Goal: Task Accomplishment & Management: Use online tool/utility

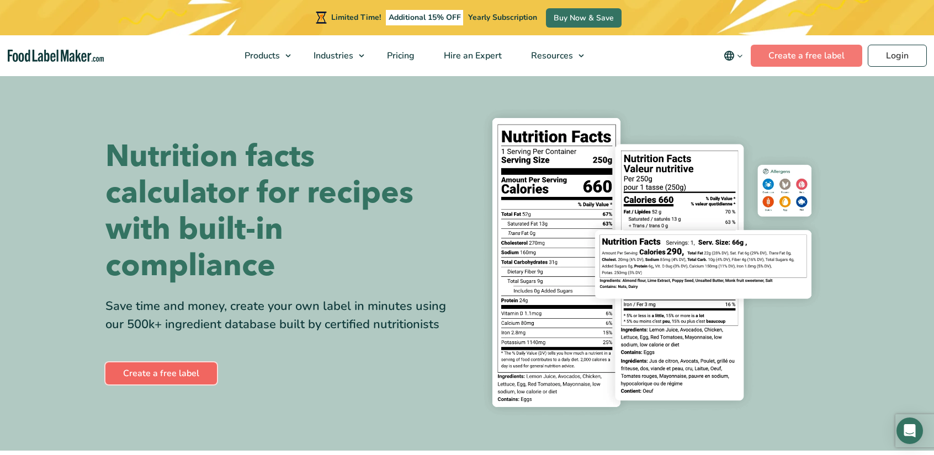
click at [186, 384] on link "Create a free label" at bounding box center [160, 374] width 111 height 22
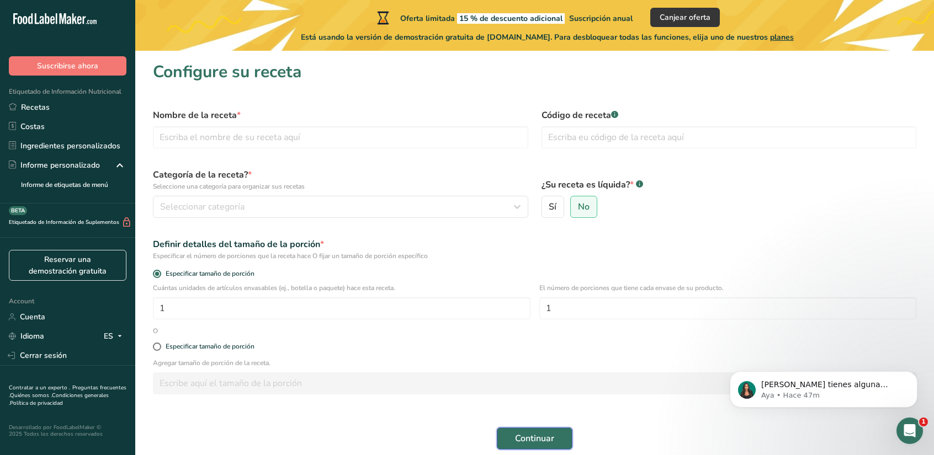
click at [544, 443] on span "Continuar" at bounding box center [534, 438] width 39 height 13
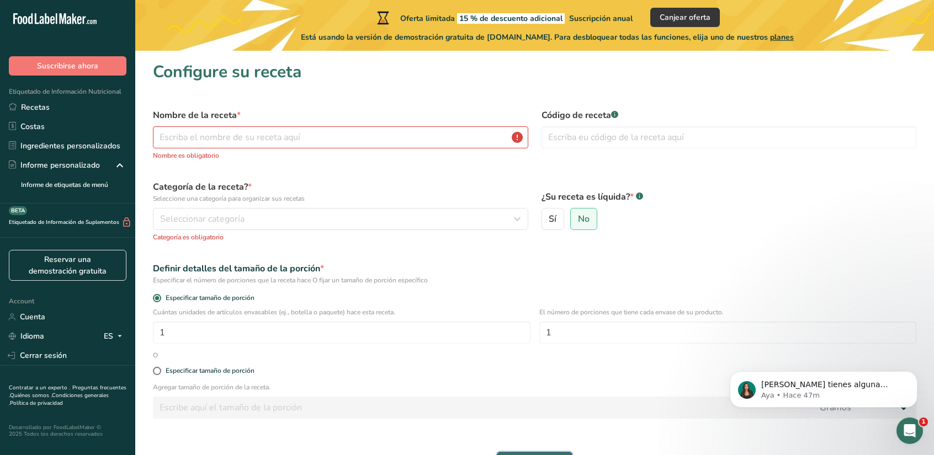
scroll to position [86, 0]
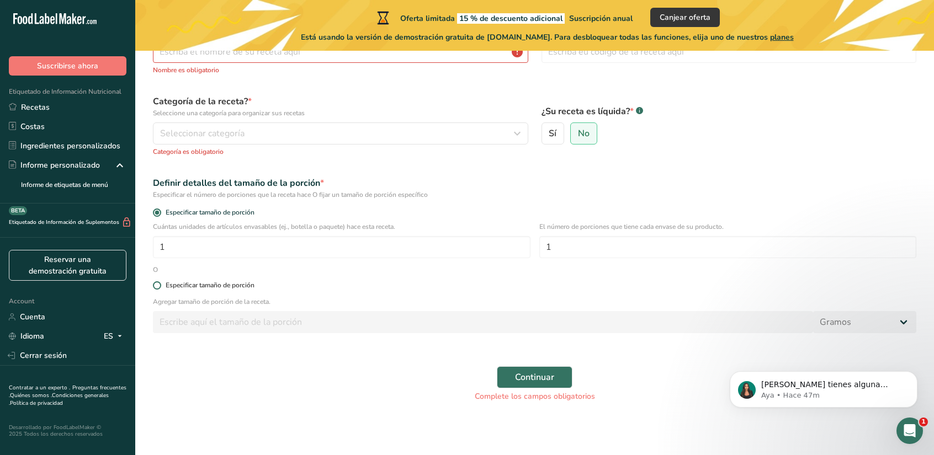
click at [157, 284] on span at bounding box center [157, 285] width 8 height 8
click at [157, 284] on input "Especificar tamaño de porción" at bounding box center [156, 285] width 7 height 7
radio input "true"
radio input "false"
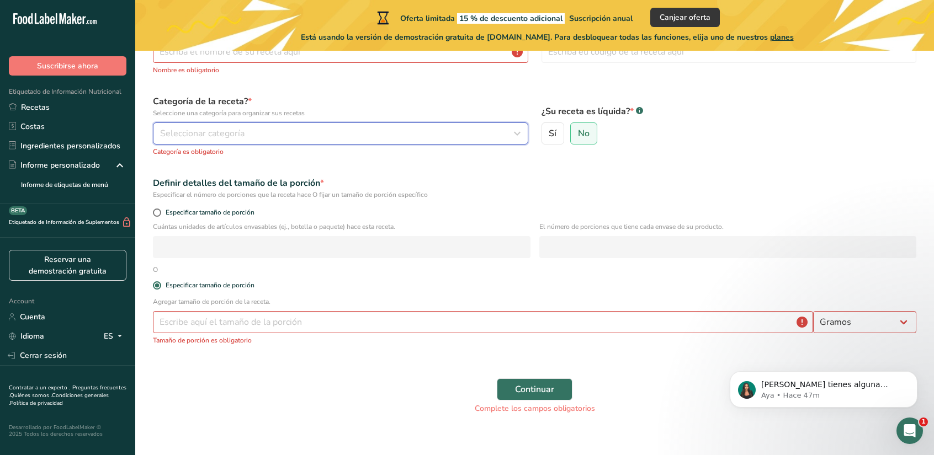
click at [320, 136] on div "Seleccionar categoría" at bounding box center [337, 133] width 354 height 13
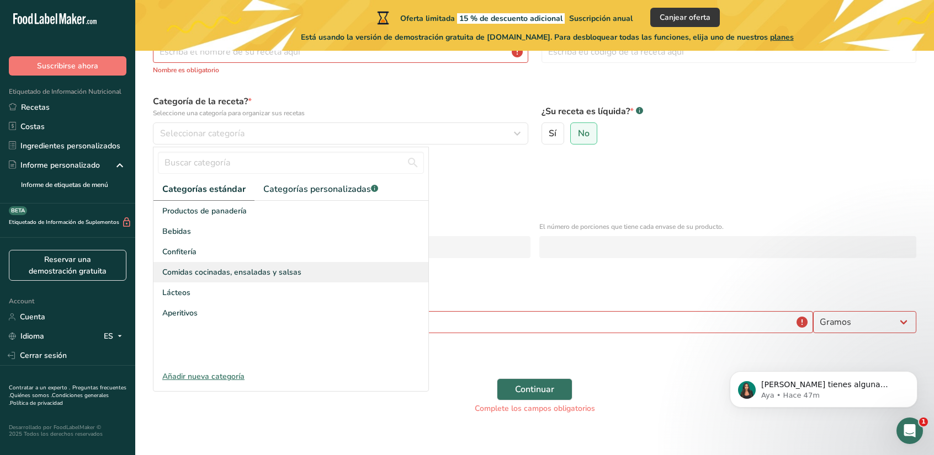
click at [274, 263] on div "Comidas cocinadas, ensaladas y salsas" at bounding box center [290, 272] width 275 height 20
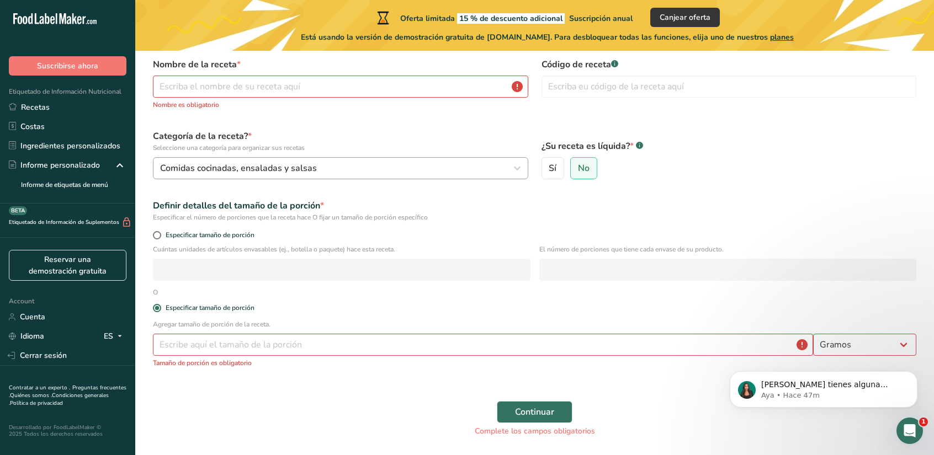
scroll to position [42, 0]
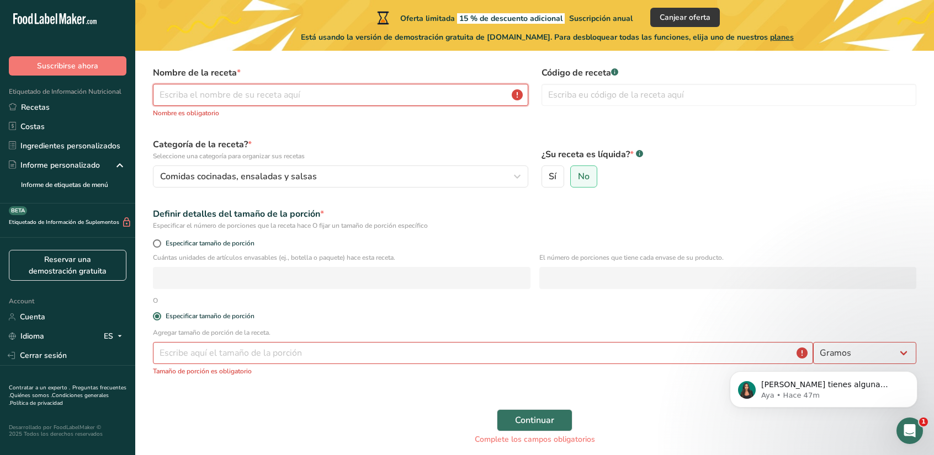
click at [345, 86] on input "text" at bounding box center [340, 95] width 375 height 22
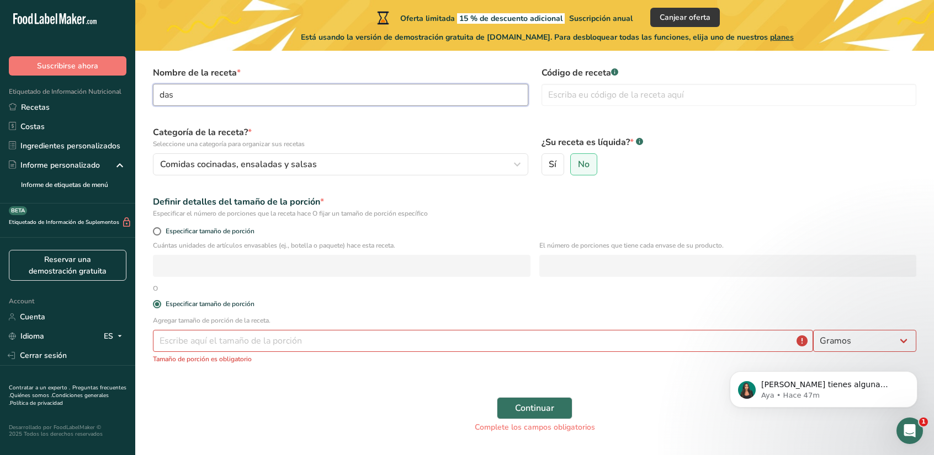
type input "das"
click at [583, 109] on div "Código de receta .a-a{fill:#347362;}.b-a{fill:#fff;}" at bounding box center [729, 86] width 388 height 53
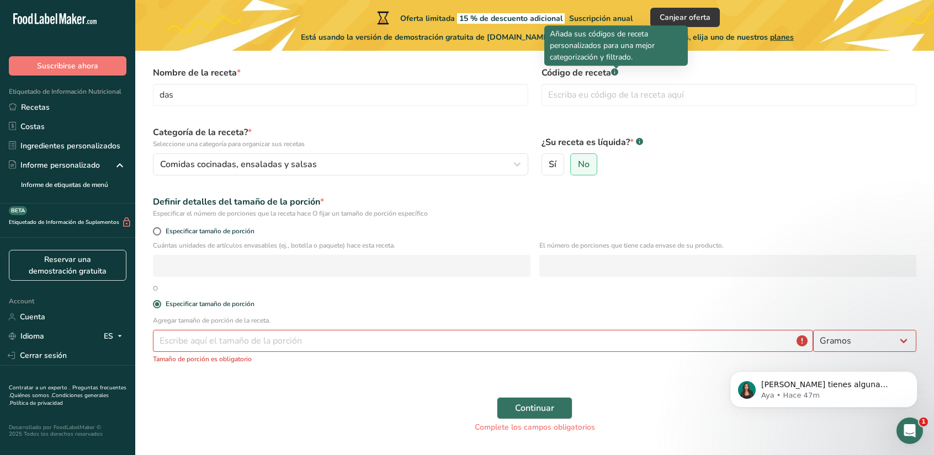
click at [612, 70] on rect at bounding box center [614, 71] width 7 height 7
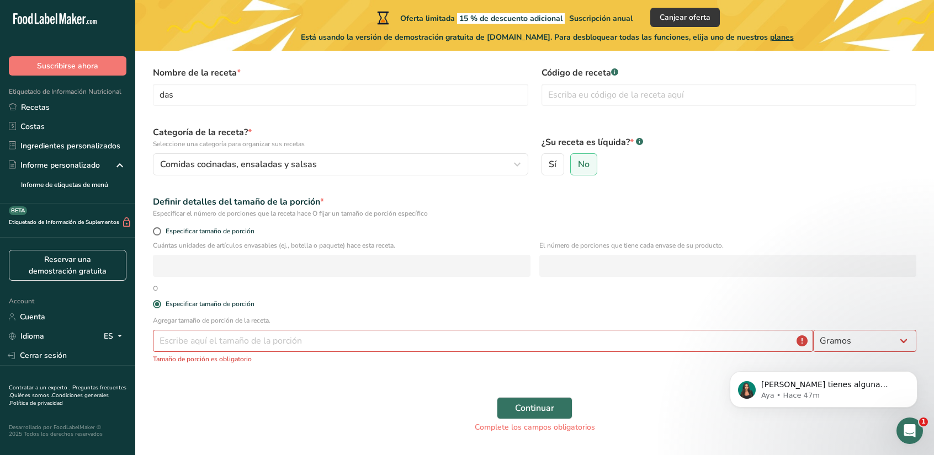
click at [614, 73] on rect at bounding box center [614, 71] width 7 height 7
click at [605, 108] on div "Código de receta .a-a{fill:#347362;}.b-a{fill:#fff;}" at bounding box center [729, 86] width 388 height 53
click at [610, 99] on input "text" at bounding box center [728, 95] width 375 height 22
type input "dsa"
click at [332, 347] on input "number" at bounding box center [483, 341] width 660 height 22
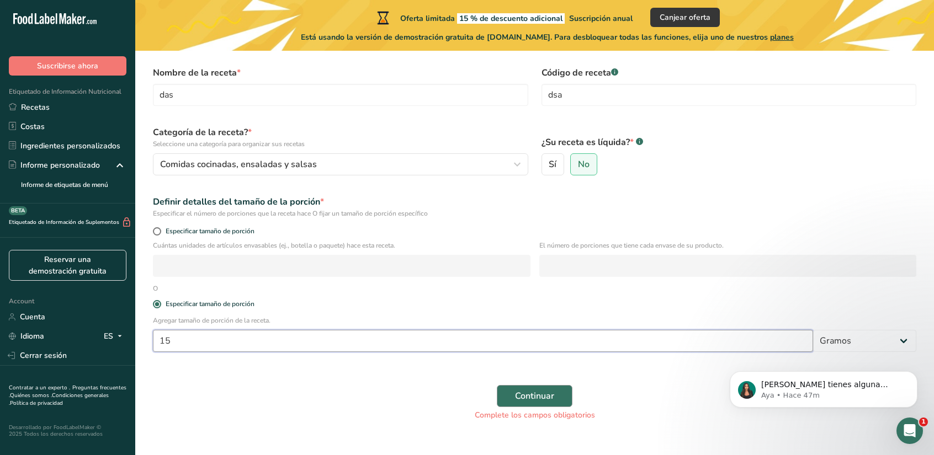
type input "15"
click at [543, 393] on span "Continuar" at bounding box center [534, 396] width 39 height 13
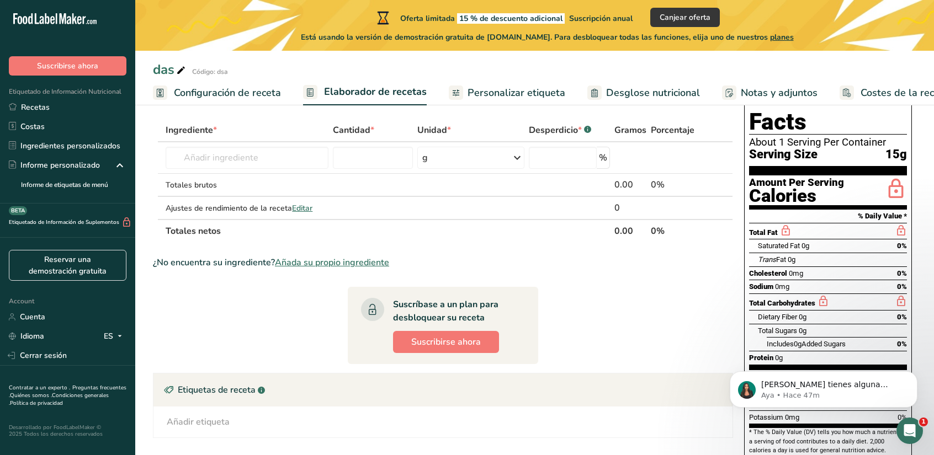
scroll to position [52, 0]
click at [307, 205] on span "Editar" at bounding box center [302, 207] width 20 height 10
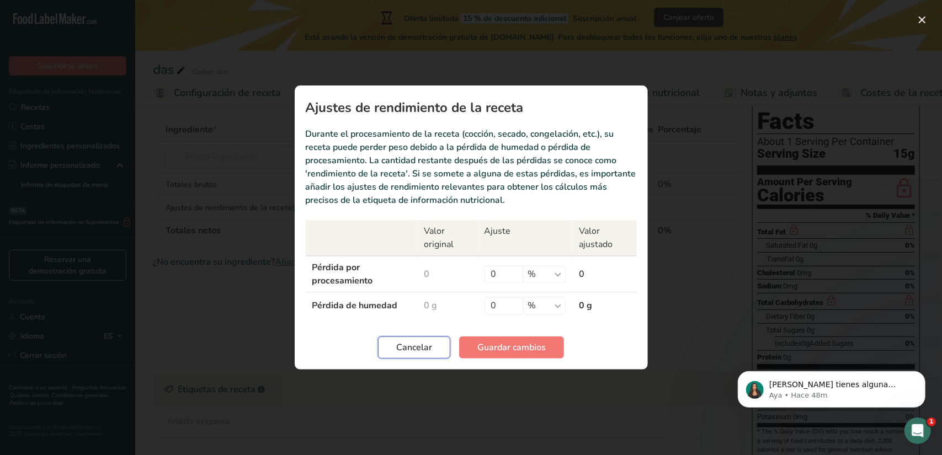
click at [429, 345] on span "Cancelar" at bounding box center [414, 347] width 36 height 13
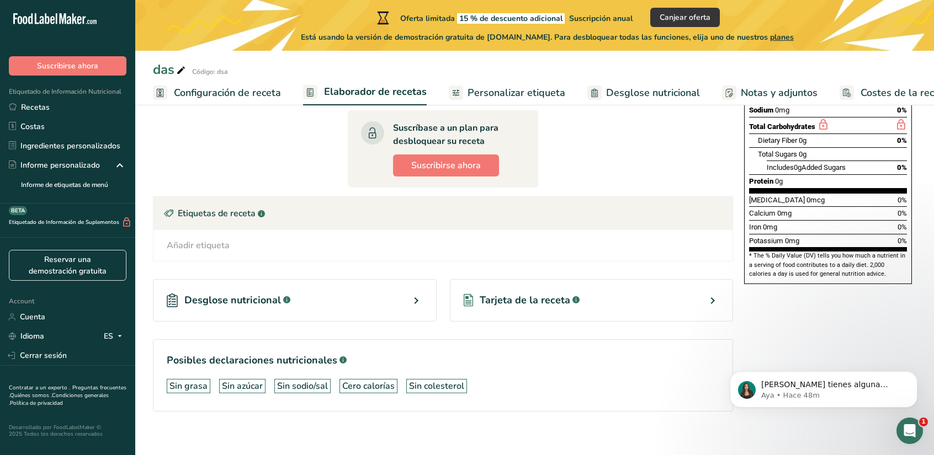
scroll to position [235, 0]
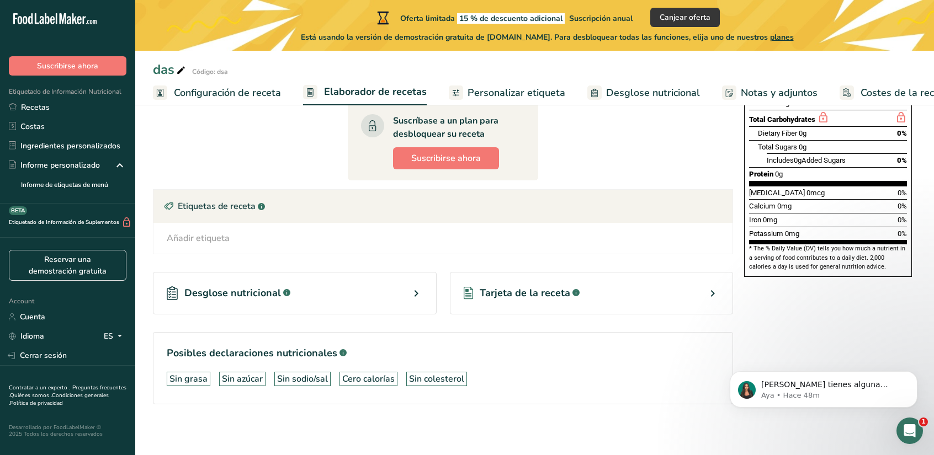
click at [399, 297] on div "Desglose nutricional .a-a{fill:#347362;}.b-a{fill:#fff;}" at bounding box center [295, 293] width 284 height 42
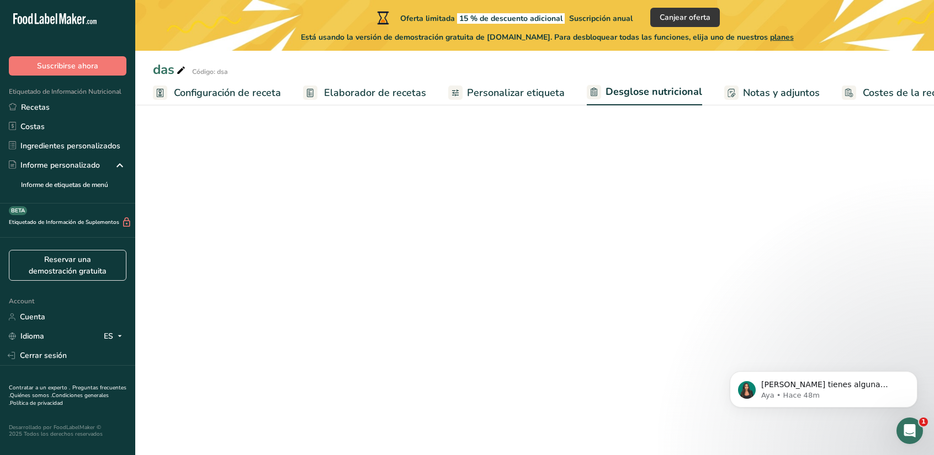
select select "Calories"
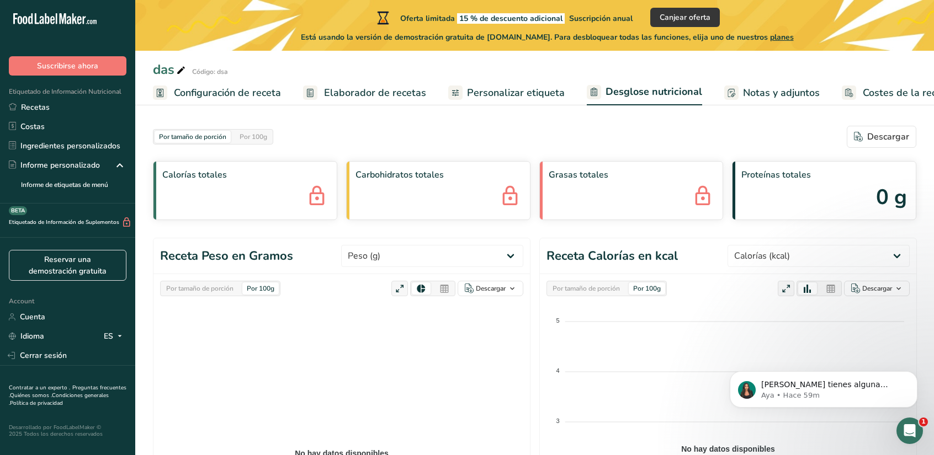
click at [480, 82] on link "Personalizar etiqueta" at bounding box center [506, 93] width 116 height 25
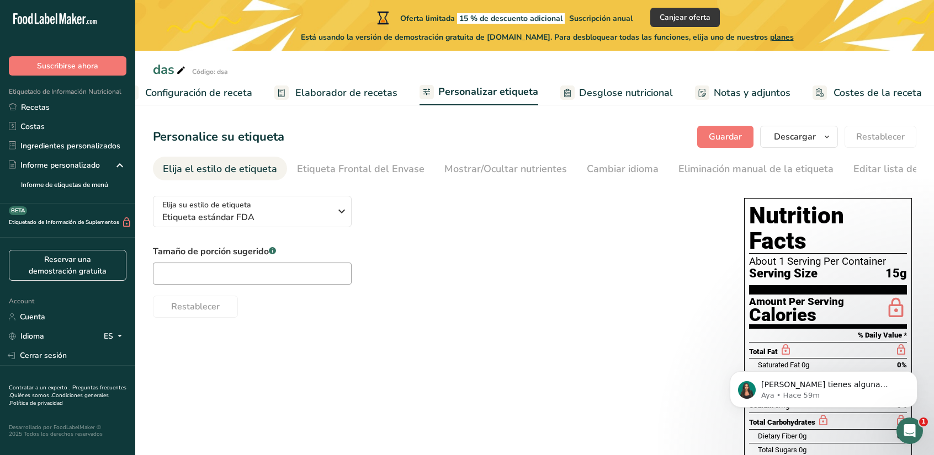
click at [341, 96] on span "Elaborador de recetas" at bounding box center [346, 93] width 102 height 15
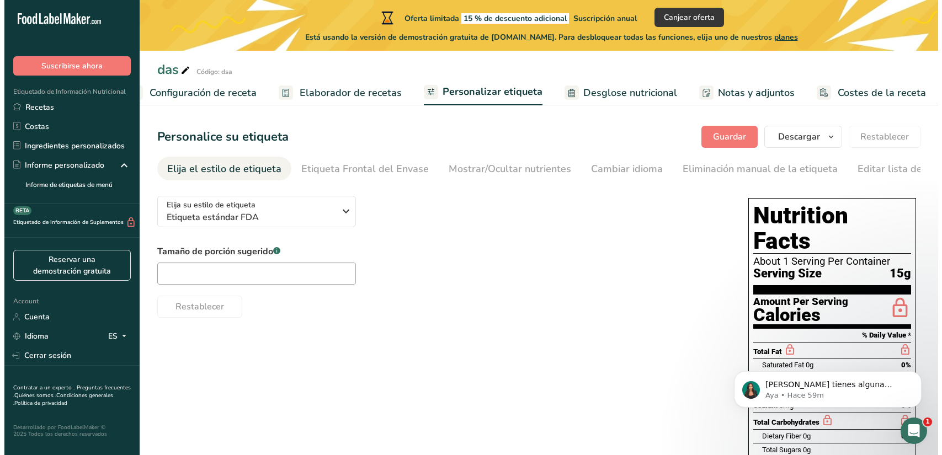
scroll to position [0, 28]
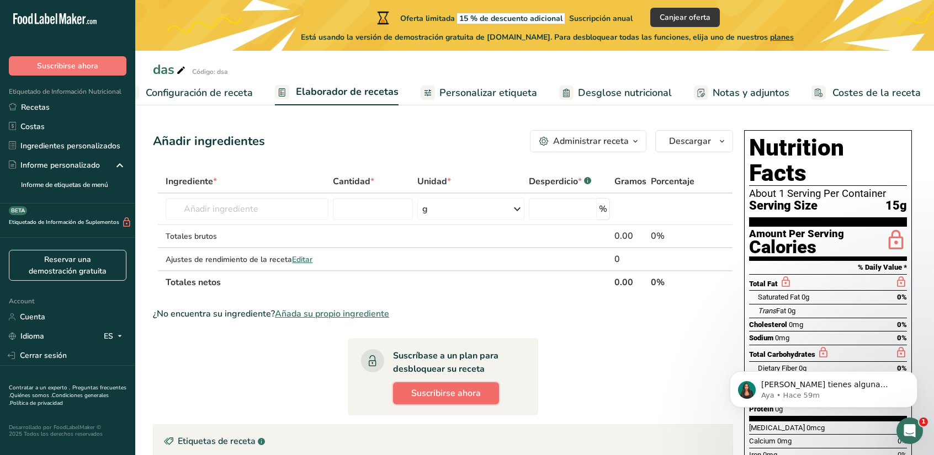
click at [453, 397] on span "Suscribirse ahora" at bounding box center [446, 393] width 70 height 13
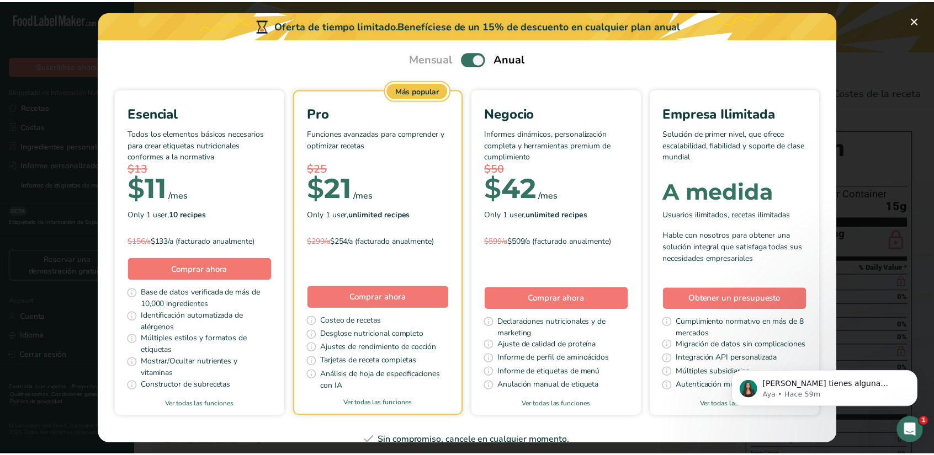
scroll to position [39, 0]
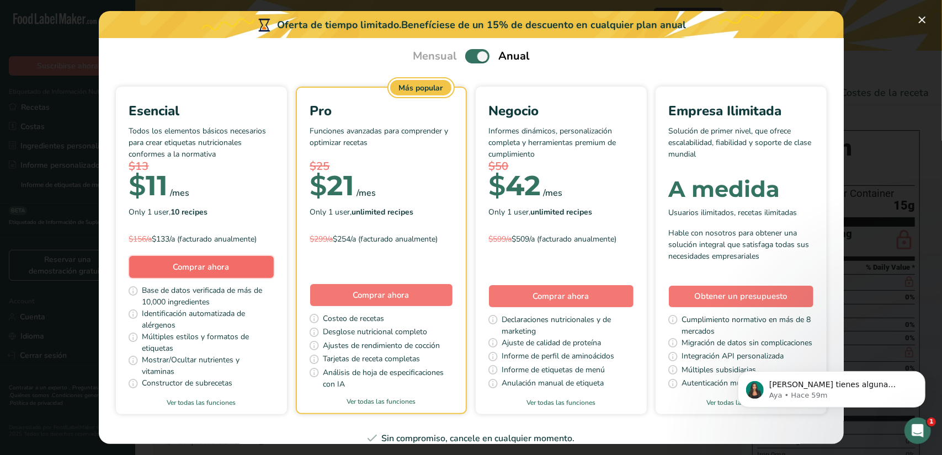
click at [230, 268] on span "Comprar ahora" at bounding box center [201, 267] width 56 height 11
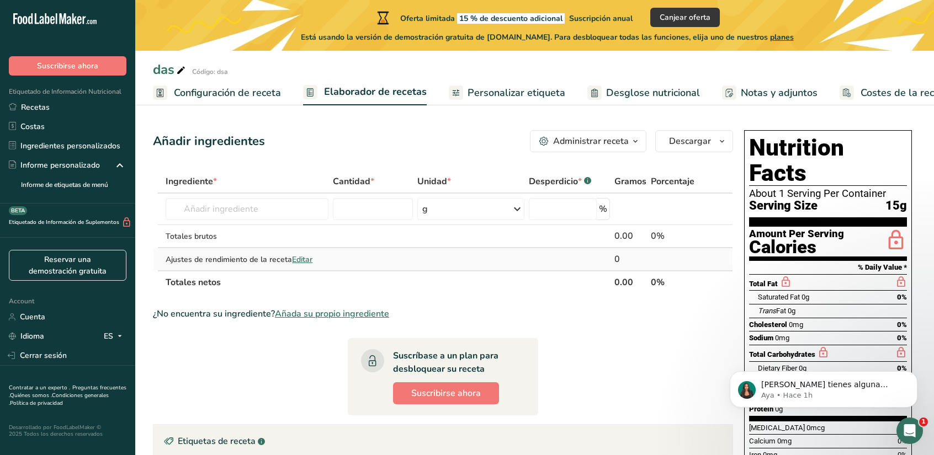
click at [303, 261] on span "Editar" at bounding box center [302, 259] width 20 height 10
